Goal: Transaction & Acquisition: Purchase product/service

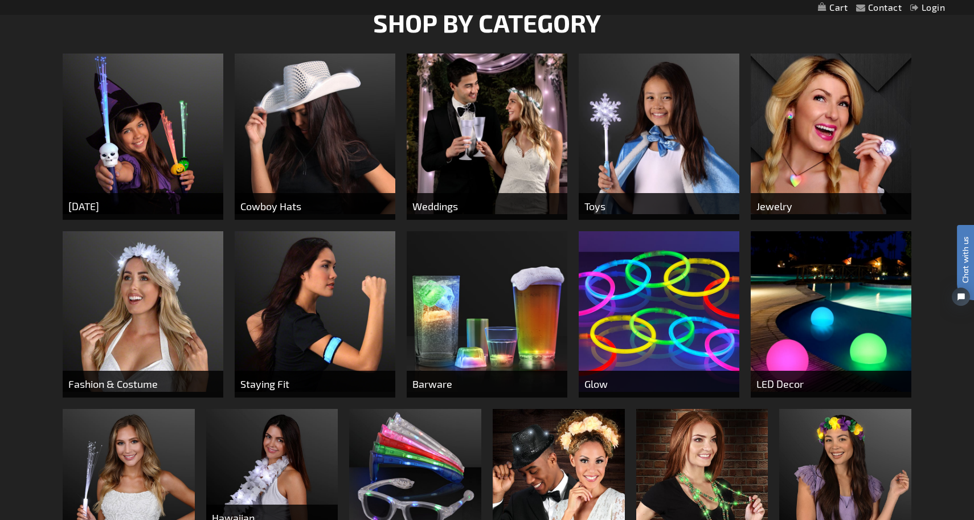
scroll to position [441, 0]
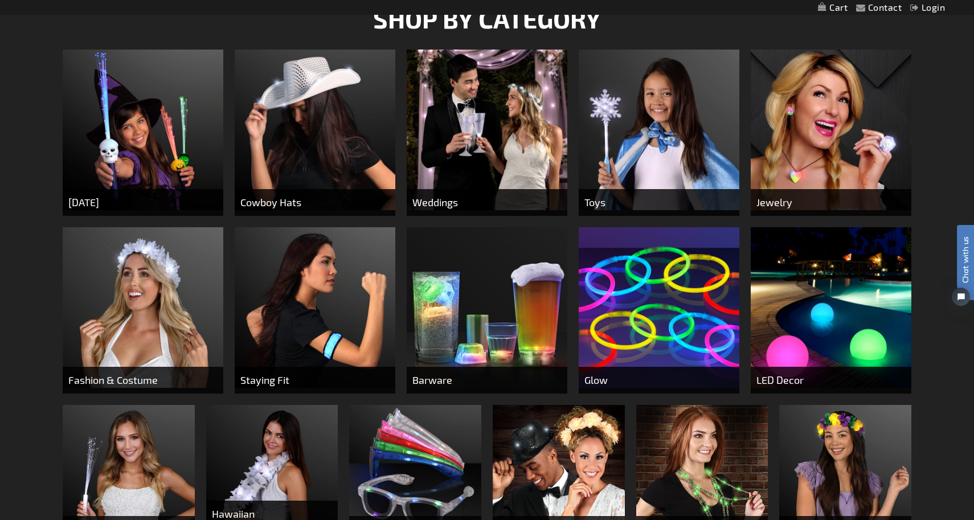
click at [466, 388] on span "Barware" at bounding box center [487, 380] width 161 height 27
click at [480, 335] on img at bounding box center [487, 307] width 161 height 161
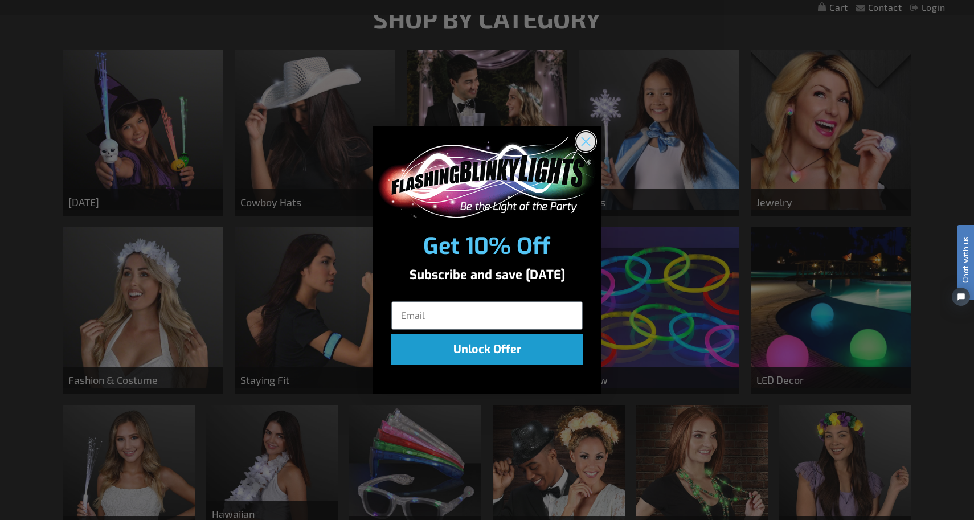
click at [586, 135] on circle "Close dialog" at bounding box center [586, 141] width 19 height 19
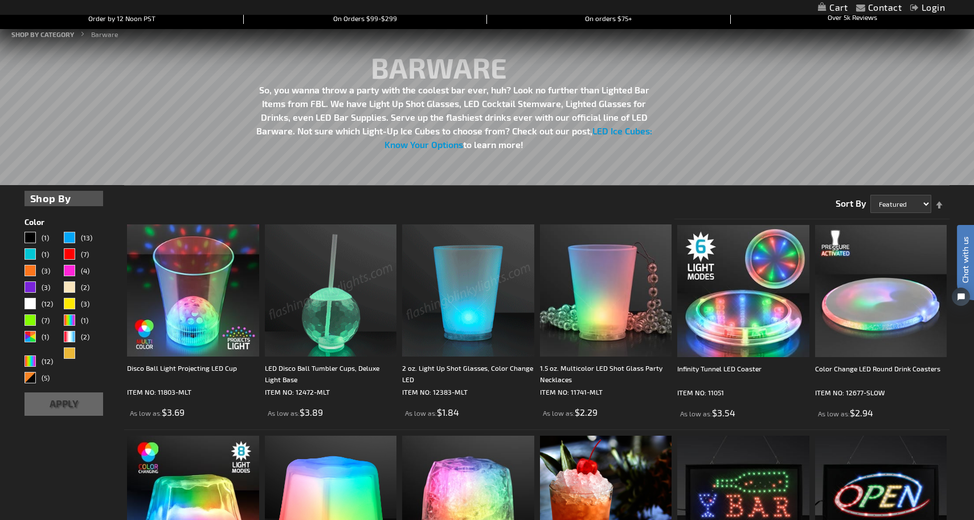
scroll to position [157, 0]
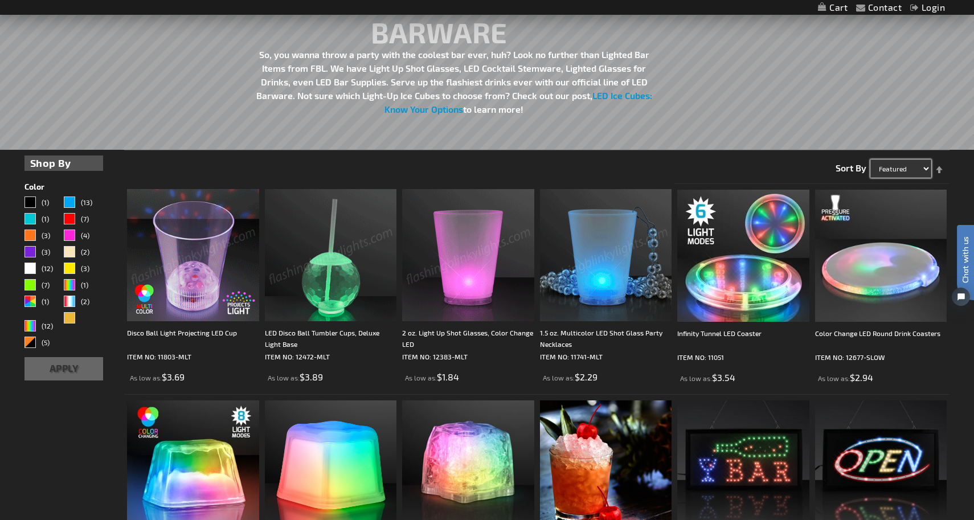
click at [895, 164] on select "Featured Name Price Best Sellers" at bounding box center [901, 169] width 61 height 18
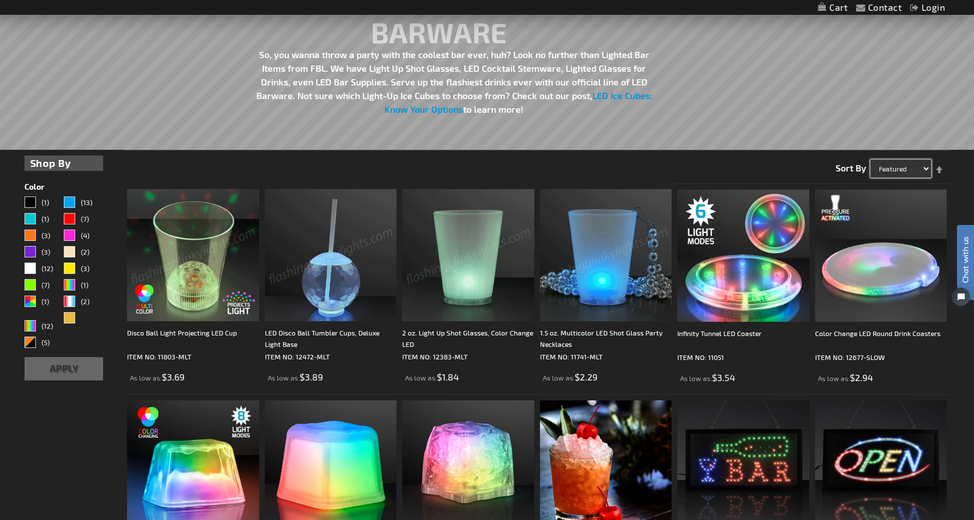
select select "price"
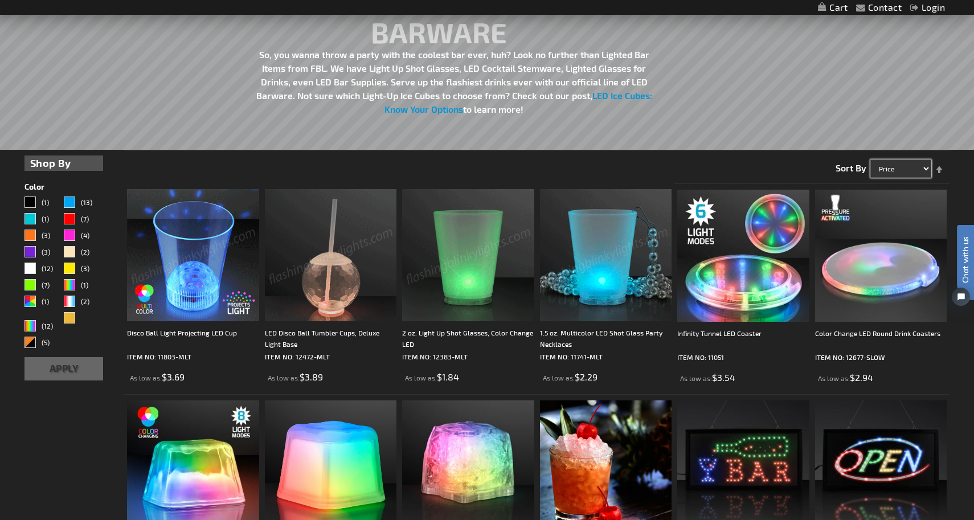
click at [871, 160] on select "Featured Name Price Best Sellers" at bounding box center [901, 169] width 61 height 18
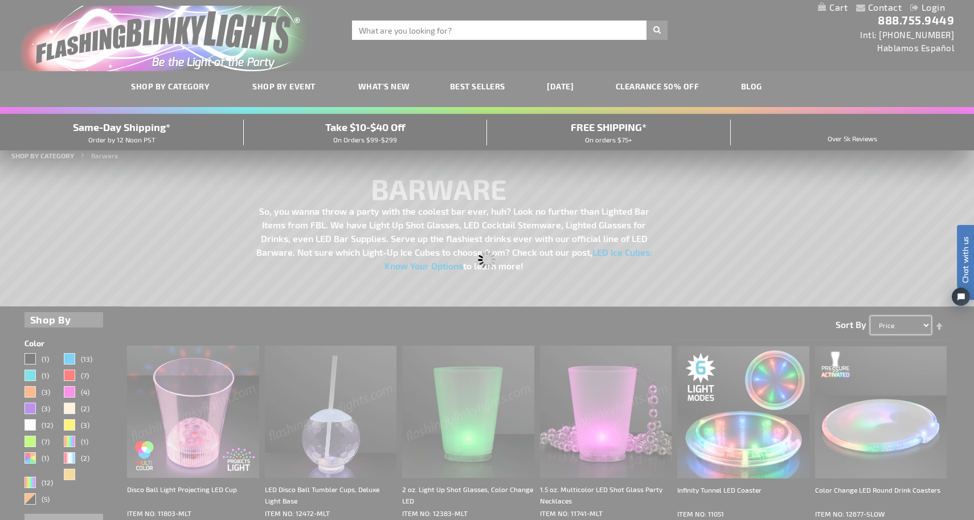
scroll to position [0, 0]
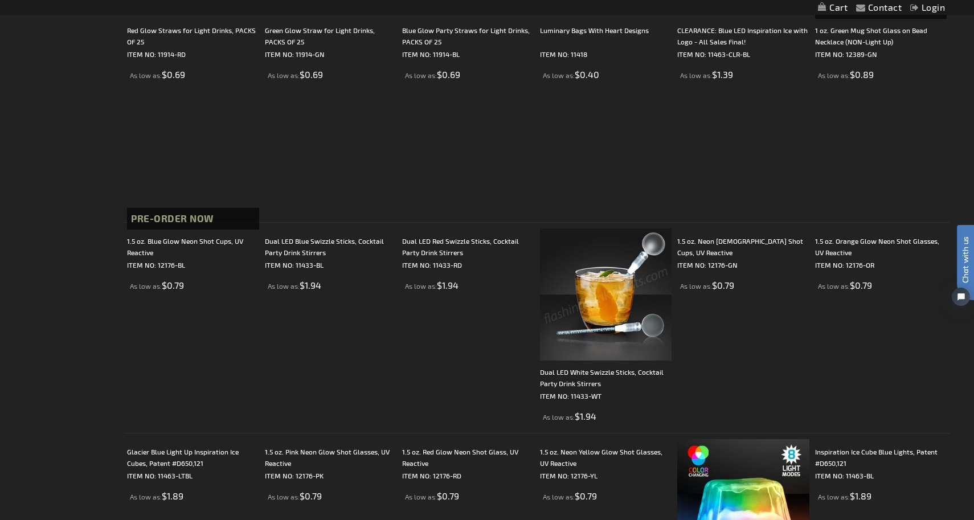
scroll to position [536, 0]
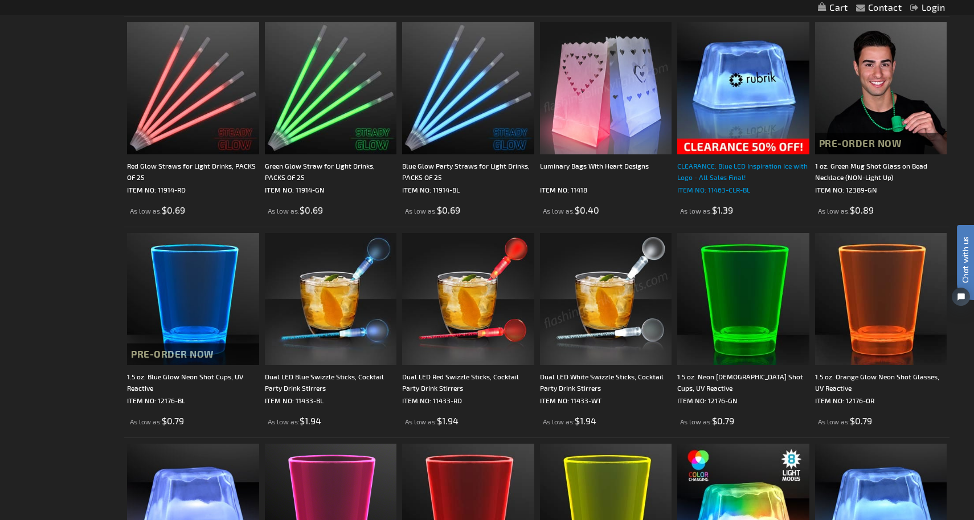
click at [729, 176] on div "CLEARANCE: Blue LED Inspiration Ice with Logo - All Sales Final!" at bounding box center [744, 171] width 132 height 23
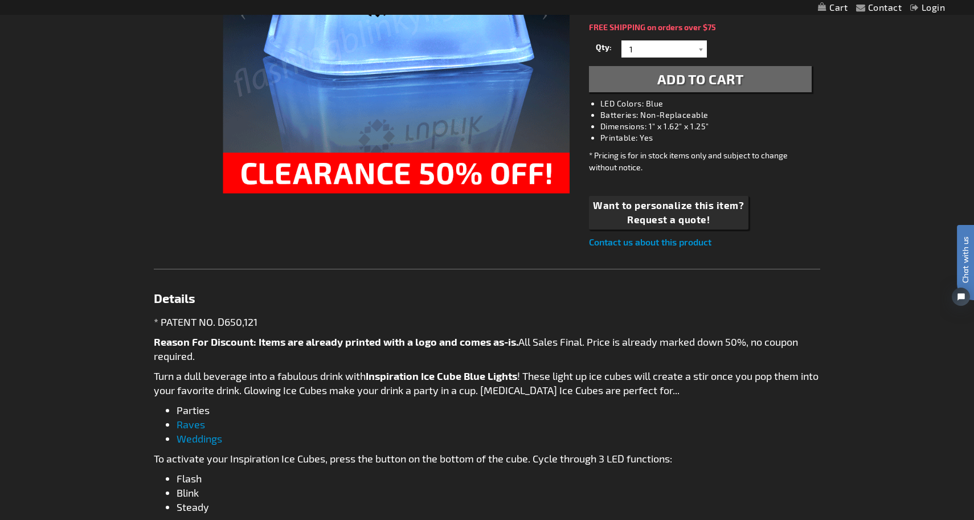
scroll to position [337, 0]
